Goal: Task Accomplishment & Management: Manage account settings

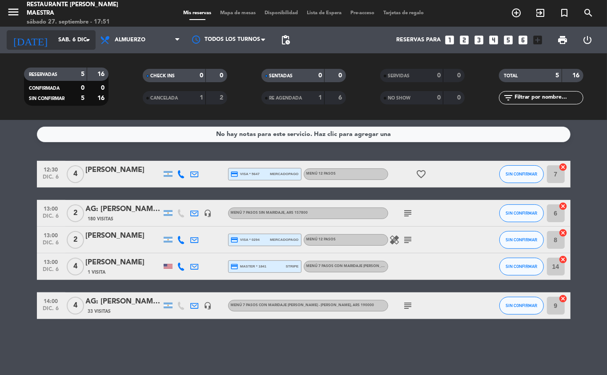
click at [89, 45] on input "sáb. 6 dic." at bounding box center [91, 39] width 75 height 15
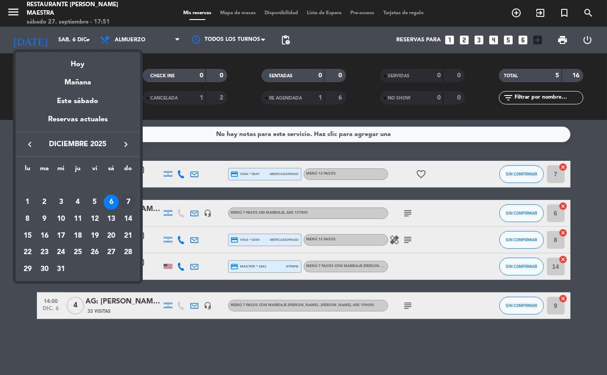
click at [127, 200] on div "7" at bounding box center [128, 202] width 15 height 15
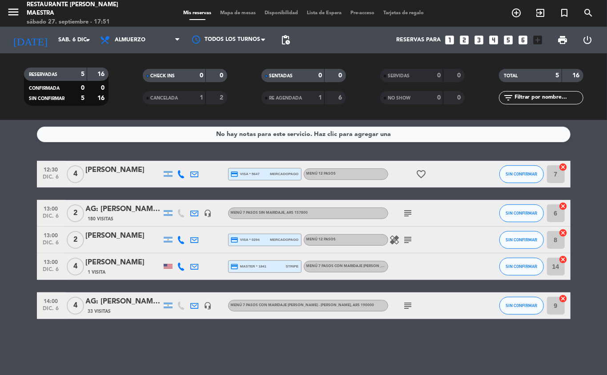
type input "dom. 7 dic."
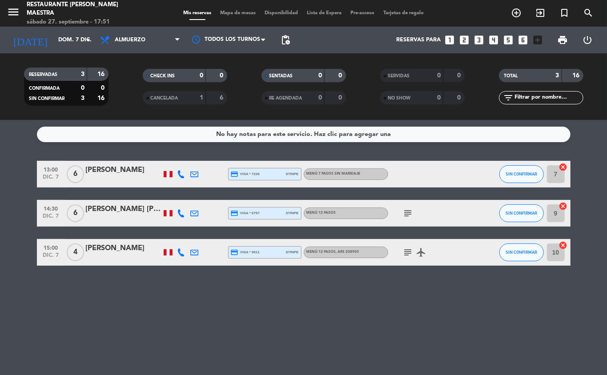
click at [196, 212] on icon at bounding box center [195, 213] width 8 height 8
click at [257, 196] on span "Copiar" at bounding box center [266, 197] width 19 height 9
click at [102, 208] on div "[PERSON_NAME] [PERSON_NAME]" at bounding box center [124, 210] width 76 height 12
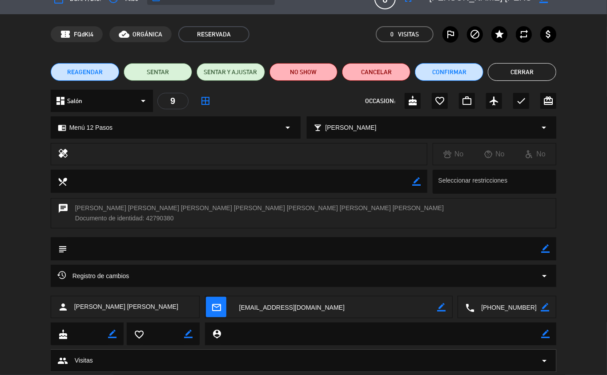
scroll to position [40, 0]
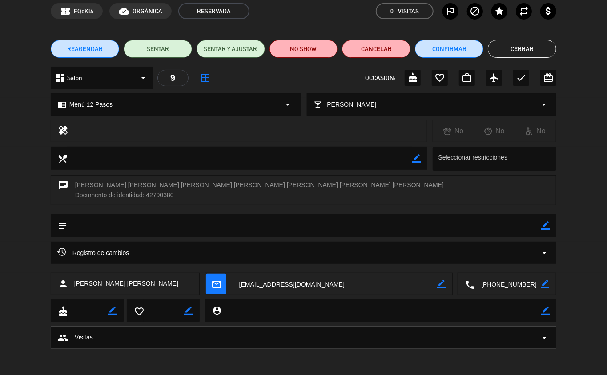
drag, startPoint x: 180, startPoint y: 282, endPoint x: 52, endPoint y: 272, distance: 128.0
click at [52, 273] on div "person [PERSON_NAME] [PERSON_NAME]" at bounding box center [125, 284] width 149 height 22
click at [66, 281] on icon "person" at bounding box center [63, 284] width 11 height 11
click at [173, 287] on div "person [PERSON_NAME] [PERSON_NAME]" at bounding box center [125, 284] width 149 height 22
drag, startPoint x: 173, startPoint y: 285, endPoint x: 75, endPoint y: 283, distance: 97.8
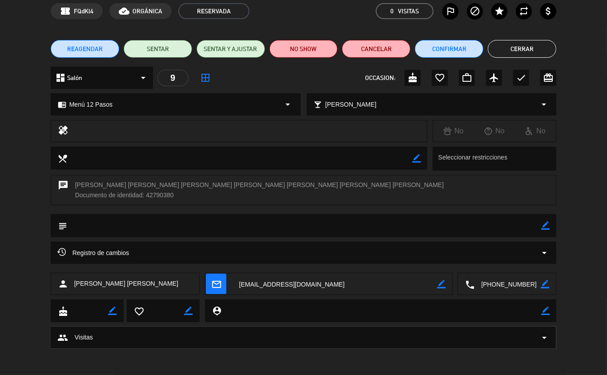
click at [75, 283] on div "person [PERSON_NAME] [PERSON_NAME]" at bounding box center [125, 284] width 149 height 22
copy span "[PERSON_NAME] [PERSON_NAME]"
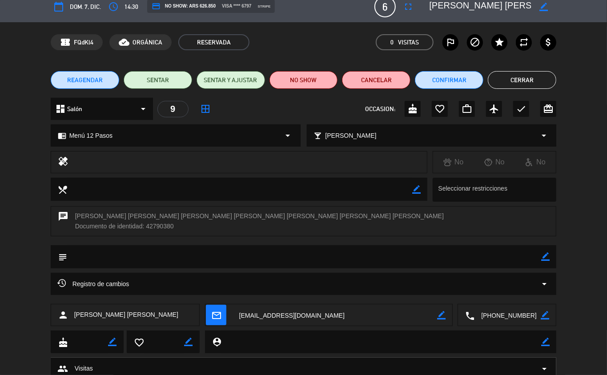
scroll to position [0, 0]
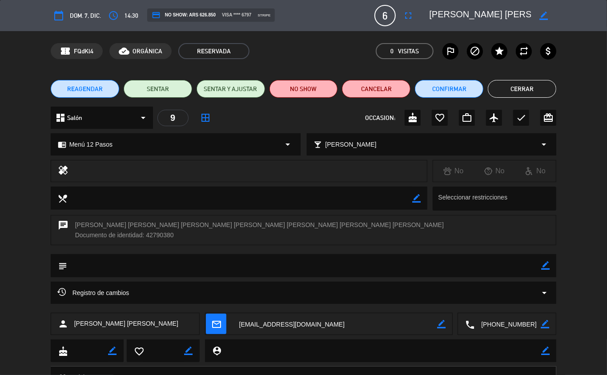
click at [534, 88] on button "Cerrar" at bounding box center [522, 89] width 68 height 18
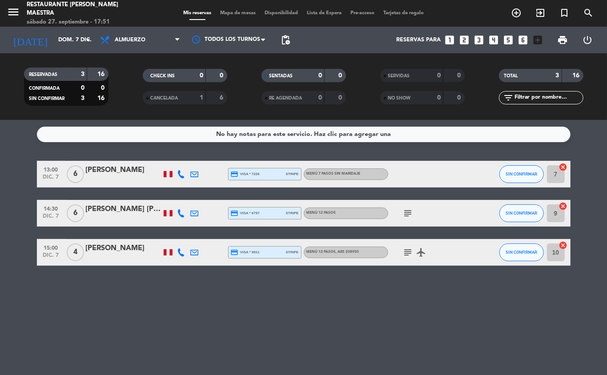
click at [131, 205] on div "[PERSON_NAME] [PERSON_NAME]" at bounding box center [124, 210] width 76 height 12
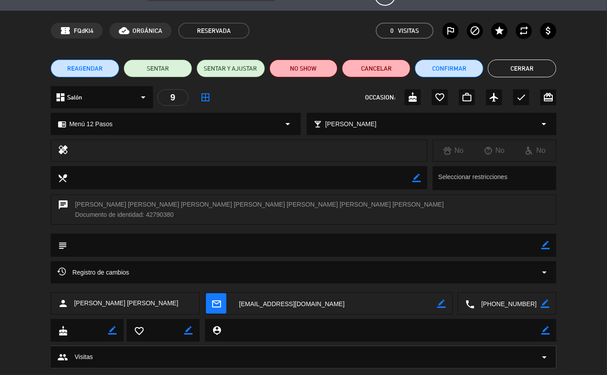
scroll to position [40, 0]
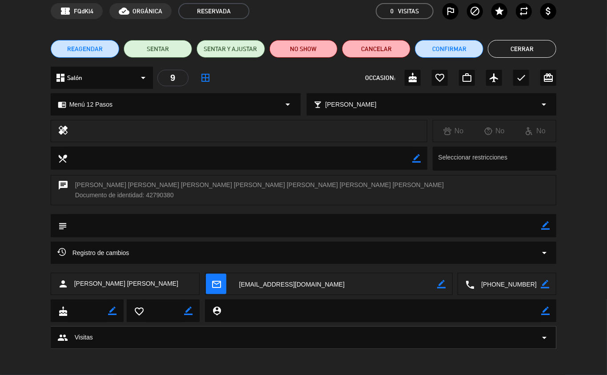
click at [277, 102] on div "chrome_reader_mode Menú 12 Pasos arrow_drop_down" at bounding box center [175, 104] width 249 height 21
select select
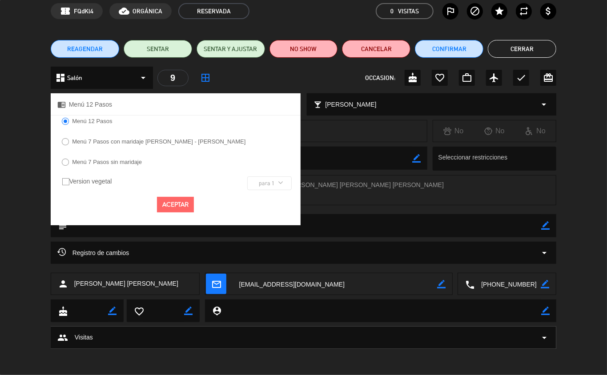
click at [140, 141] on label "Menú 7 Pasos con maridaje [PERSON_NAME] - [PERSON_NAME]" at bounding box center [158, 142] width 173 height 6
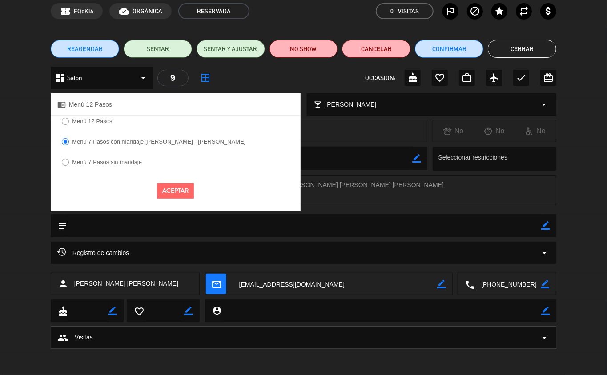
click at [175, 189] on button "Aceptar" at bounding box center [175, 191] width 37 height 16
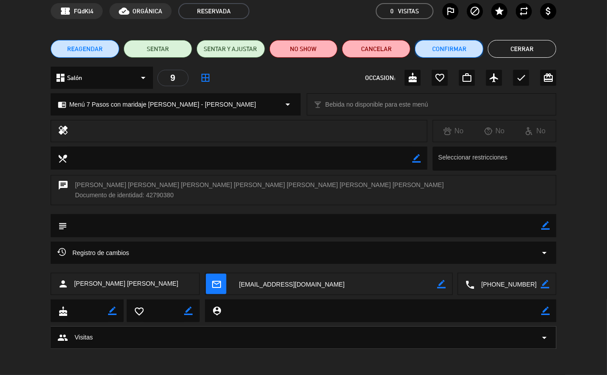
click at [458, 52] on button "Confirmar" at bounding box center [449, 49] width 68 height 18
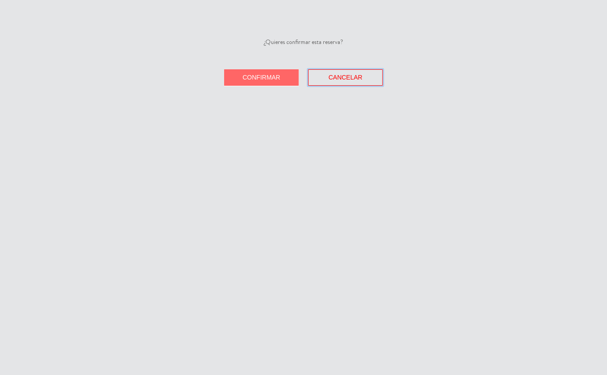
click at [344, 79] on span "Cancelar" at bounding box center [346, 77] width 34 height 7
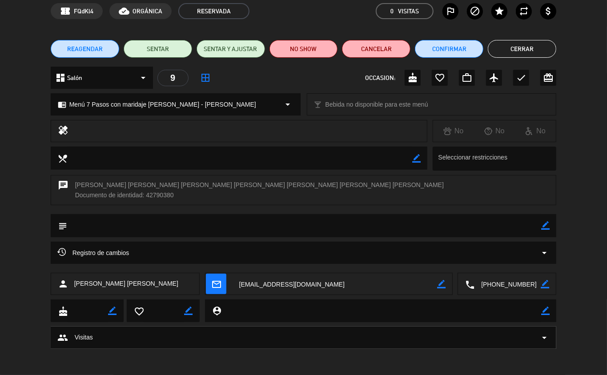
click at [513, 54] on button "Cerrar" at bounding box center [522, 49] width 68 height 18
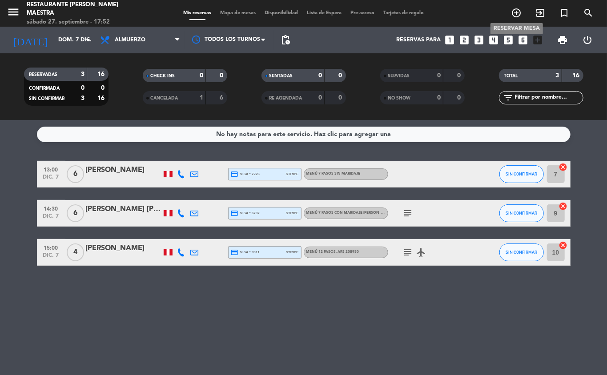
click at [517, 15] on icon "add_circle_outline" at bounding box center [516, 13] width 11 height 11
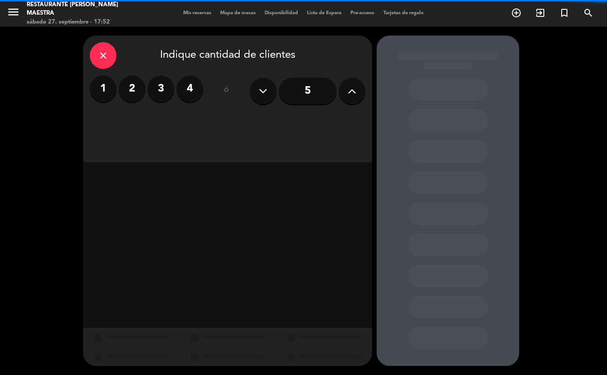
click at [184, 89] on label "4" at bounding box center [190, 89] width 27 height 27
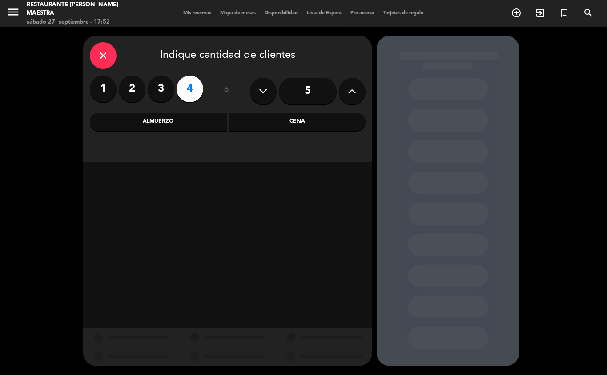
click at [209, 123] on div "Almuerzo" at bounding box center [158, 122] width 137 height 18
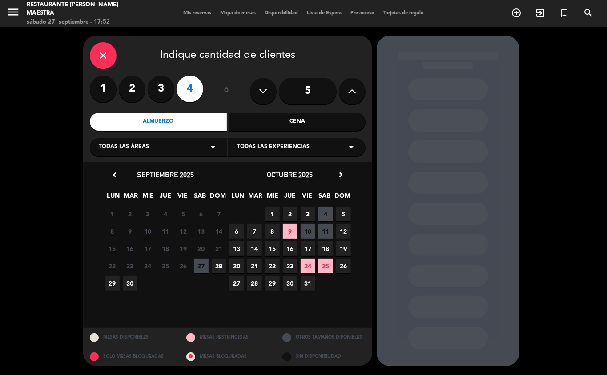
click at [341, 174] on icon "chevron_right" at bounding box center [340, 174] width 9 height 9
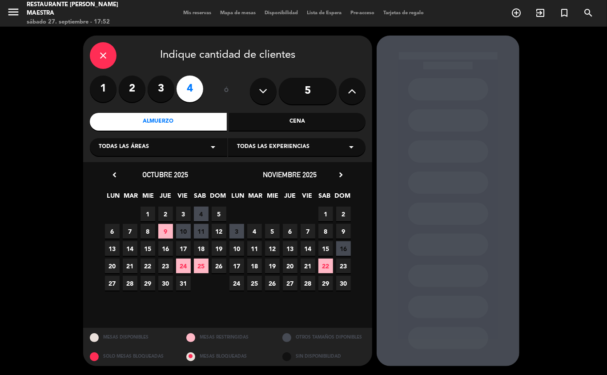
click at [342, 174] on icon "chevron_right" at bounding box center [340, 174] width 9 height 9
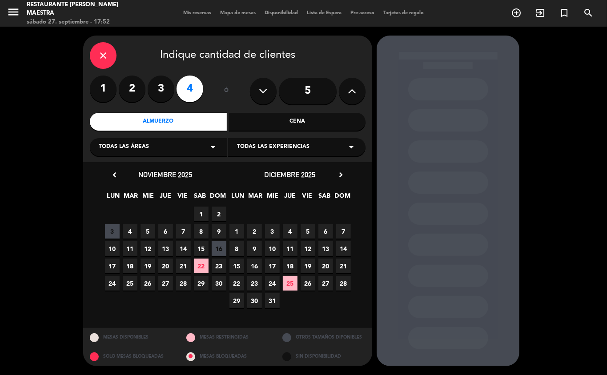
click at [342, 232] on span "7" at bounding box center [343, 231] width 15 height 15
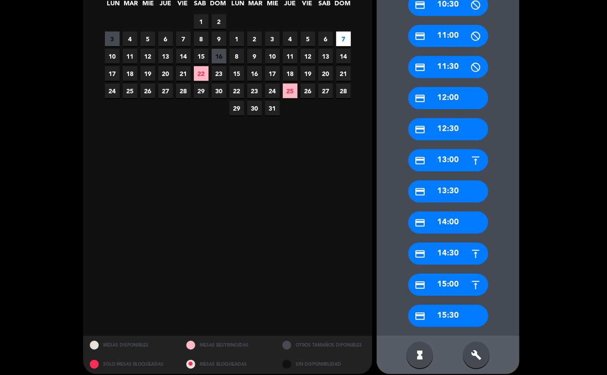
scroll to position [200, 0]
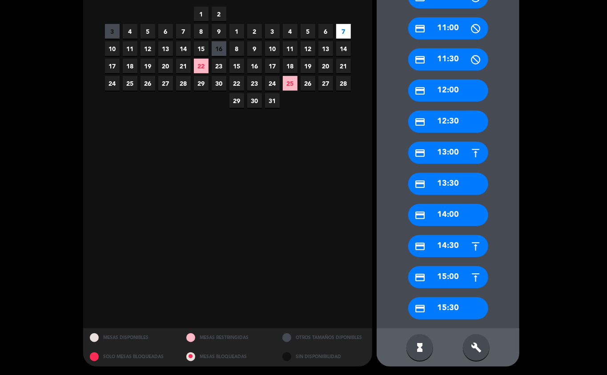
click at [447, 273] on div "credit_card 15:00" at bounding box center [448, 277] width 80 height 22
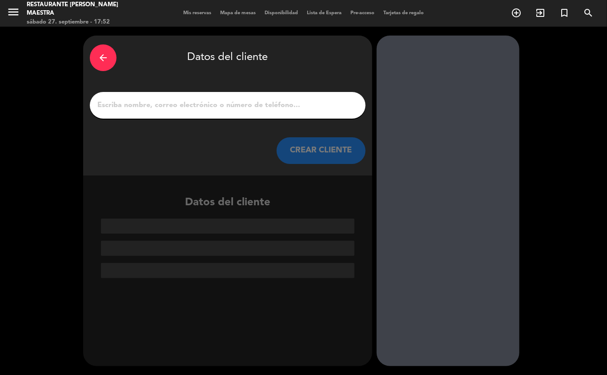
scroll to position [0, 0]
click at [240, 107] on input "1" at bounding box center [227, 105] width 262 height 12
paste input "[PERSON_NAME] [PERSON_NAME]"
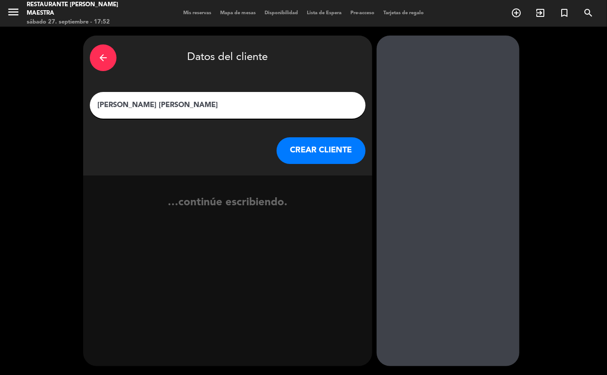
type input "[PERSON_NAME] [PERSON_NAME]"
click at [327, 153] on button "CREAR CLIENTE" at bounding box center [321, 150] width 89 height 27
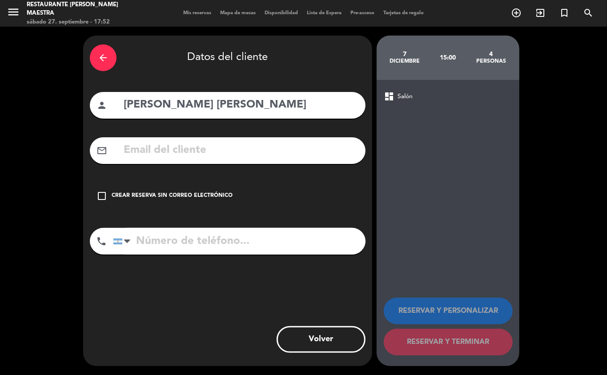
click at [232, 241] on input "tel" at bounding box center [239, 241] width 253 height 27
click at [201, 149] on input "text" at bounding box center [241, 150] width 236 height 18
paste input "[EMAIL_ADDRESS][DOMAIN_NAME]"
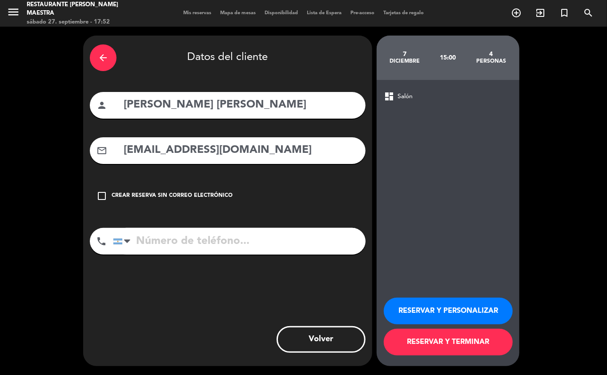
type input "[EMAIL_ADDRESS][DOMAIN_NAME]"
click at [198, 237] on input "tel" at bounding box center [239, 241] width 253 height 27
paste input "[PHONE_NUMBER]"
type input "[PHONE_NUMBER]"
click at [458, 312] on button "RESERVAR Y PERSONALIZAR" at bounding box center [448, 311] width 129 height 27
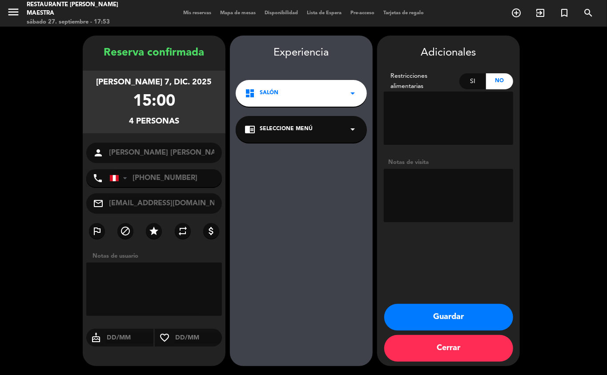
click at [313, 121] on div "chrome_reader_mode Seleccione Menú arrow_drop_down" at bounding box center [301, 129] width 131 height 27
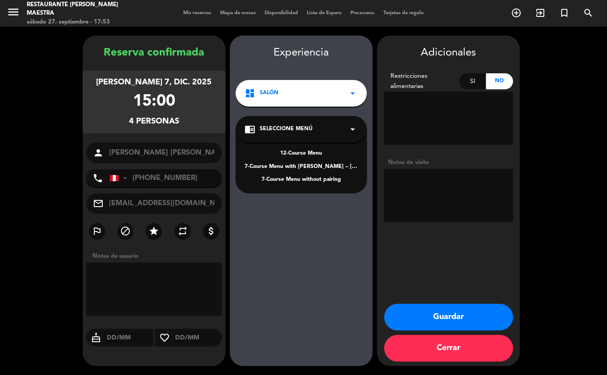
click at [321, 166] on div "7-Course Menu with [PERSON_NAME] – [PERSON_NAME] pairing" at bounding box center [301, 167] width 113 height 9
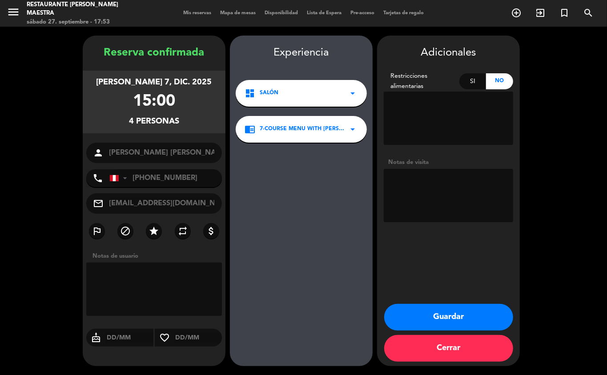
click at [434, 312] on button "Guardar" at bounding box center [448, 317] width 129 height 27
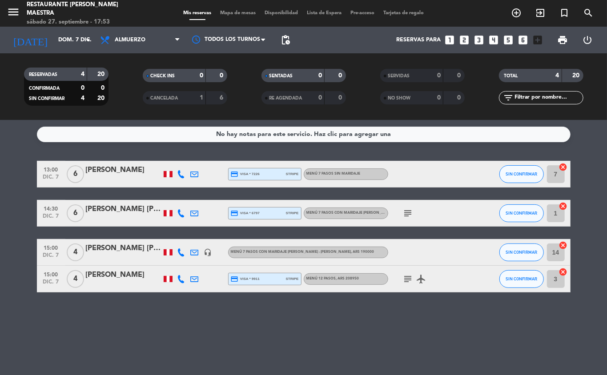
click at [116, 250] on div "[PERSON_NAME] [PERSON_NAME]" at bounding box center [124, 249] width 76 height 12
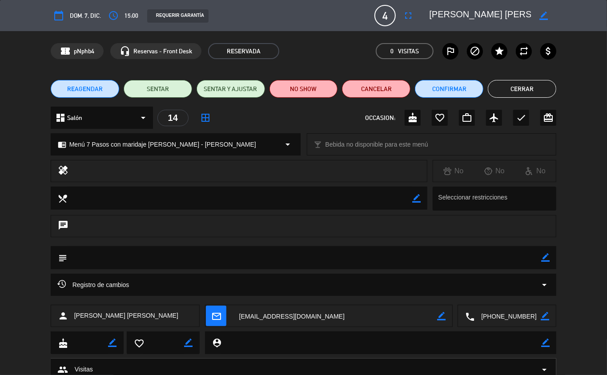
click at [173, 16] on div "REQUERIR GARANTÍA" at bounding box center [177, 15] width 61 height 13
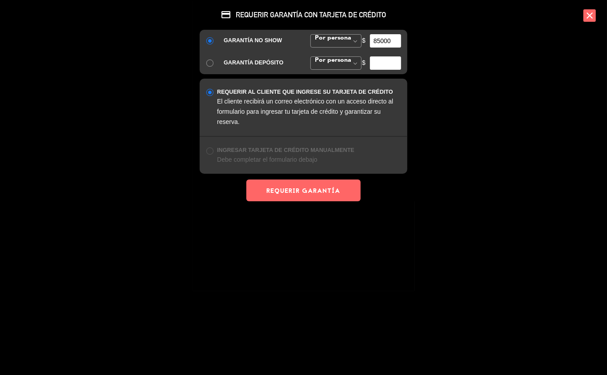
click at [383, 42] on input "85000" at bounding box center [385, 40] width 31 height 13
click at [383, 41] on input "190000" at bounding box center [385, 40] width 31 height 13
type input "190000"
click at [304, 193] on button "REQUERIR GARANTÍA" at bounding box center [303, 191] width 114 height 22
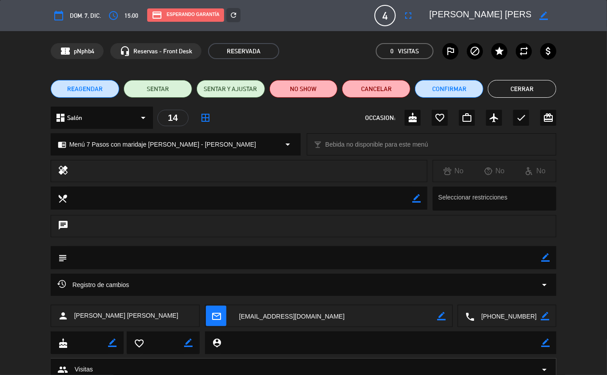
click at [527, 89] on button "Cerrar" at bounding box center [522, 89] width 68 height 18
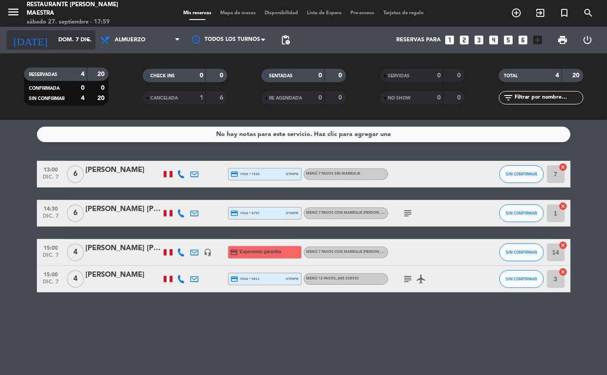
click at [84, 41] on icon "arrow_drop_down" at bounding box center [88, 40] width 11 height 11
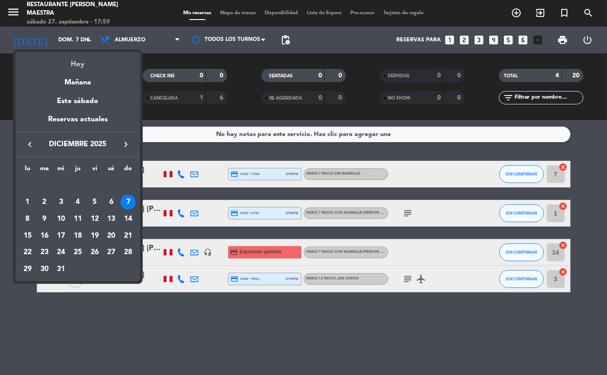
click at [77, 65] on div "Hoy" at bounding box center [78, 61] width 125 height 18
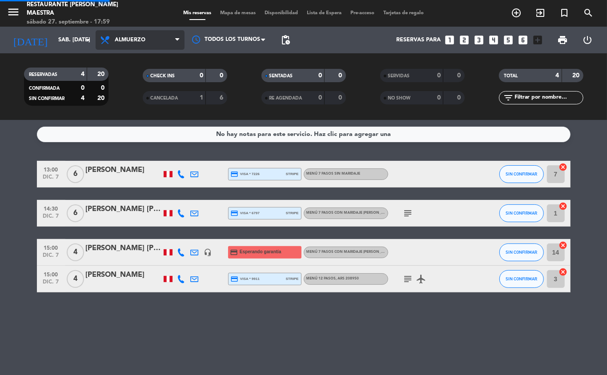
drag, startPoint x: 118, startPoint y: 50, endPoint x: 116, endPoint y: 45, distance: 5.1
click at [117, 50] on div "Todos los servicios Almuerzo Cena Almuerzo Todos los servicios Almuerzo Cena" at bounding box center [140, 40] width 89 height 27
click at [120, 41] on span "Almuerzo" at bounding box center [130, 40] width 31 height 6
click at [136, 92] on div "menu Restaurante [PERSON_NAME] Maestra sábado 27. septiembre - 17:59 Mis reserv…" at bounding box center [303, 60] width 607 height 120
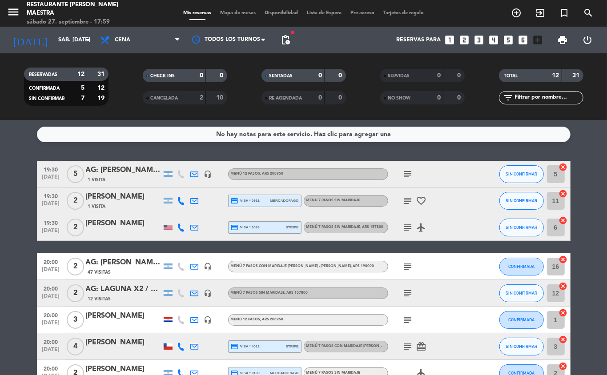
click at [290, 32] on span "fiber_manual_record" at bounding box center [292, 32] width 5 height 5
click at [289, 44] on span "pending_actions" at bounding box center [285, 40] width 11 height 11
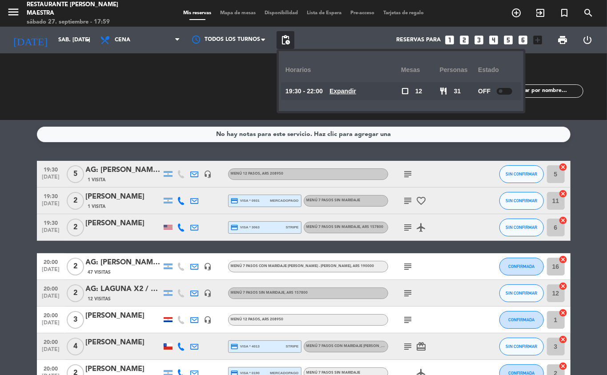
click at [291, 40] on span "pending_actions" at bounding box center [286, 40] width 18 height 18
click at [77, 41] on input "sáb. [DATE]" at bounding box center [91, 39] width 75 height 15
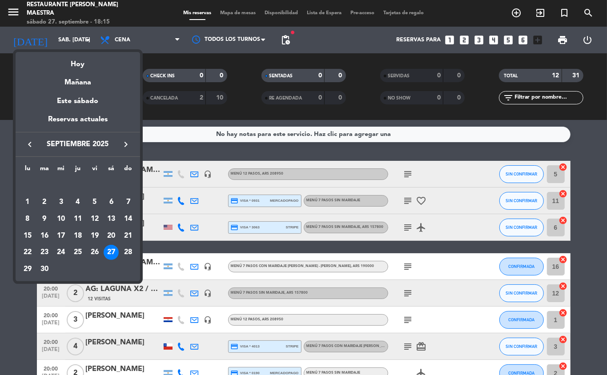
click at [124, 145] on icon "keyboard_arrow_right" at bounding box center [126, 144] width 11 height 11
click at [125, 145] on icon "keyboard_arrow_right" at bounding box center [126, 144] width 11 height 11
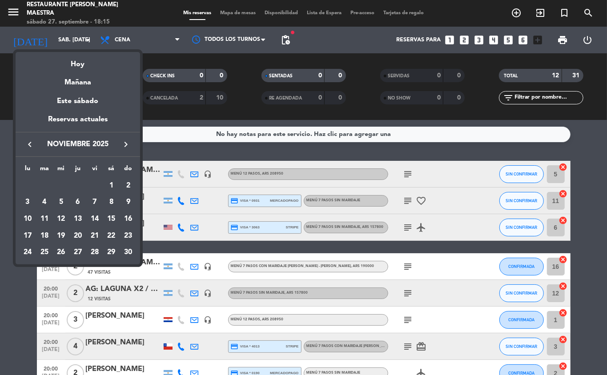
click at [125, 145] on icon "keyboard_arrow_right" at bounding box center [126, 144] width 11 height 11
click at [125, 199] on div "7" at bounding box center [128, 202] width 15 height 15
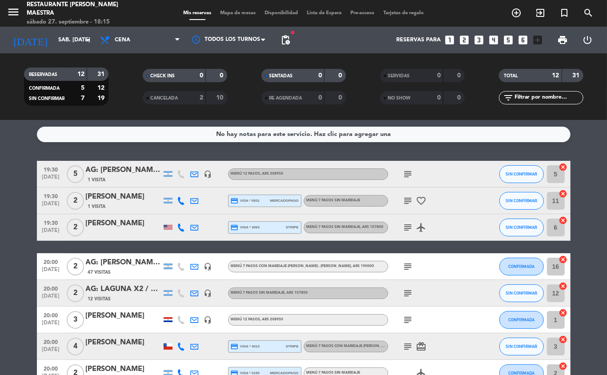
type input "dom. 7 dic."
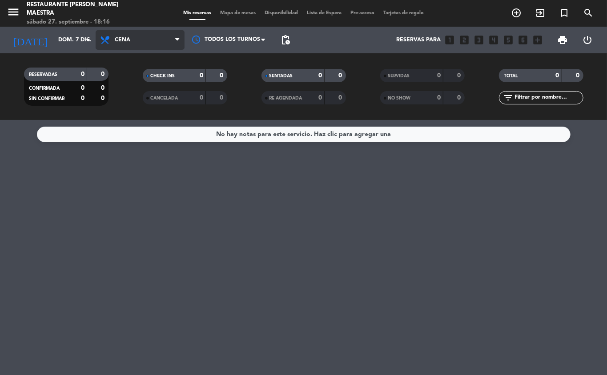
click at [149, 40] on span "Cena" at bounding box center [140, 40] width 89 height 20
click at [145, 73] on div "menu Restaurante [PERSON_NAME] Maestra sábado 27. septiembre - 18:16 Mis reserv…" at bounding box center [303, 60] width 607 height 120
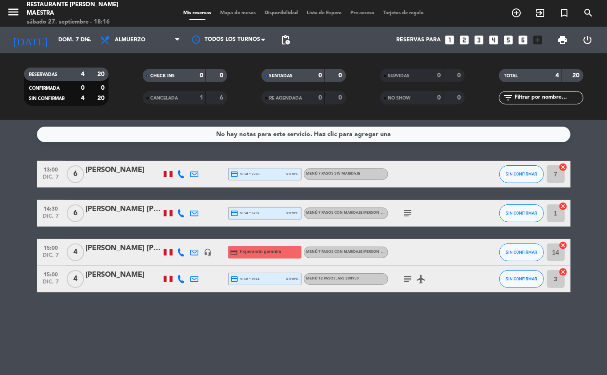
click at [112, 245] on div "[PERSON_NAME] [PERSON_NAME]" at bounding box center [124, 249] width 76 height 12
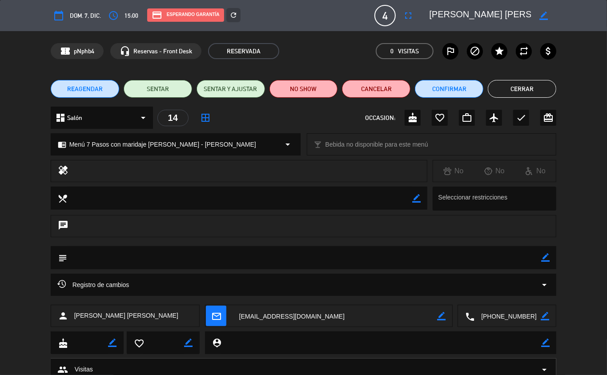
drag, startPoint x: 213, startPoint y: 253, endPoint x: 209, endPoint y: 259, distance: 7.2
click at [209, 258] on textarea at bounding box center [304, 257] width 474 height 23
click at [543, 257] on icon "border_color" at bounding box center [545, 257] width 8 height 8
click at [444, 265] on textarea at bounding box center [304, 257] width 474 height 23
click at [150, 257] on textarea at bounding box center [304, 257] width 474 height 23
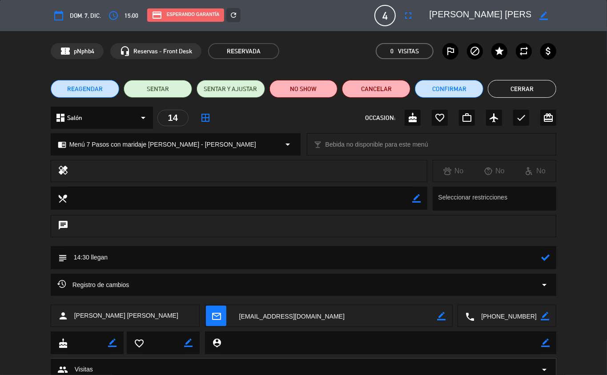
type textarea "14:30 llegan"
click at [546, 257] on icon at bounding box center [545, 257] width 8 height 8
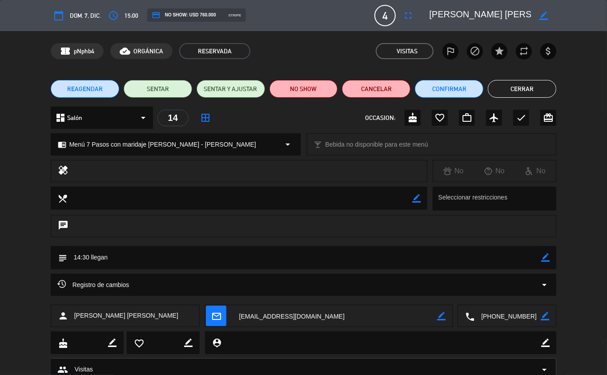
click at [524, 85] on button "Cerrar" at bounding box center [522, 89] width 68 height 18
